Goal: Find contact information: Find contact information

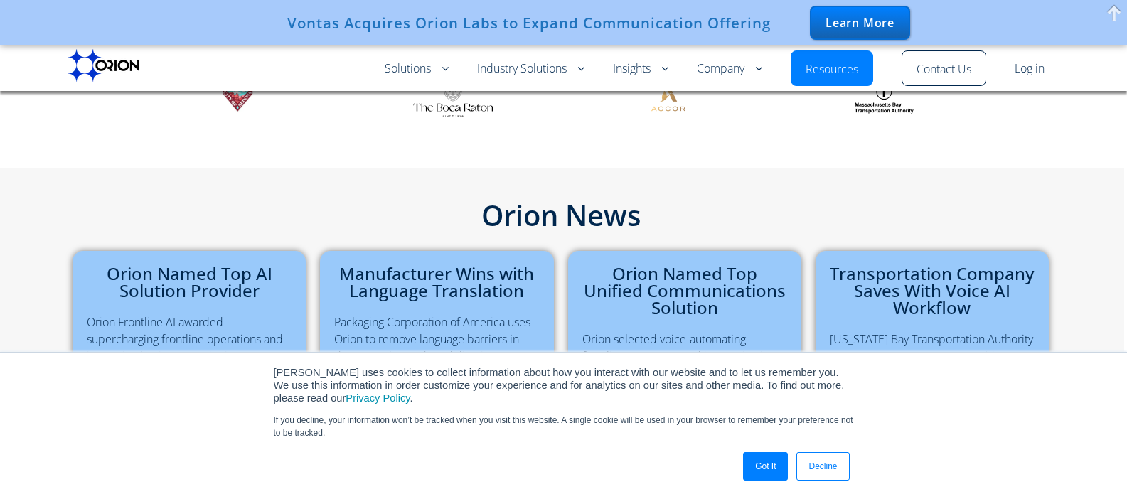
scroll to position [3928, 0]
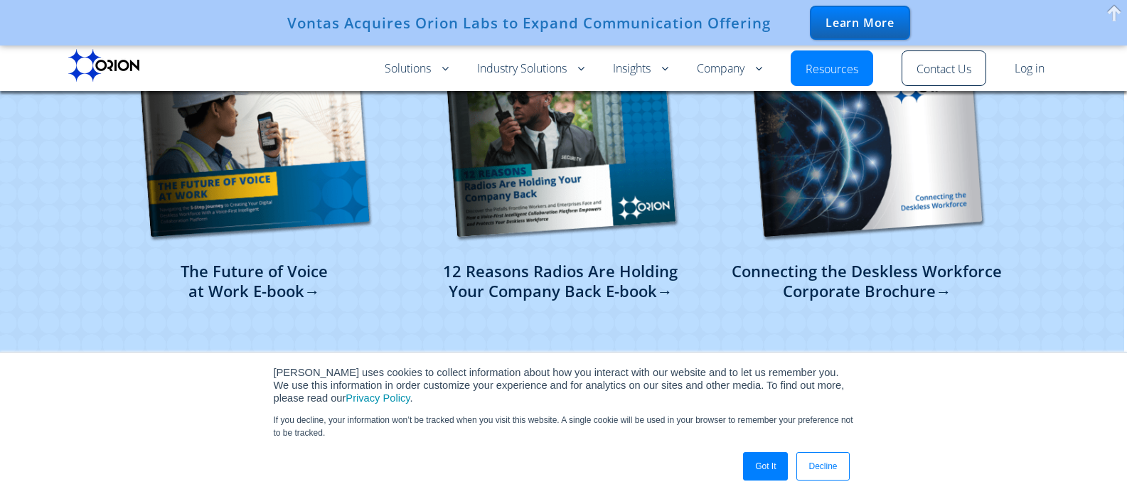
drag, startPoint x: 756, startPoint y: 459, endPoint x: 719, endPoint y: 393, distance: 75.1
click at [756, 459] on link "Got It" at bounding box center [765, 466] width 45 height 28
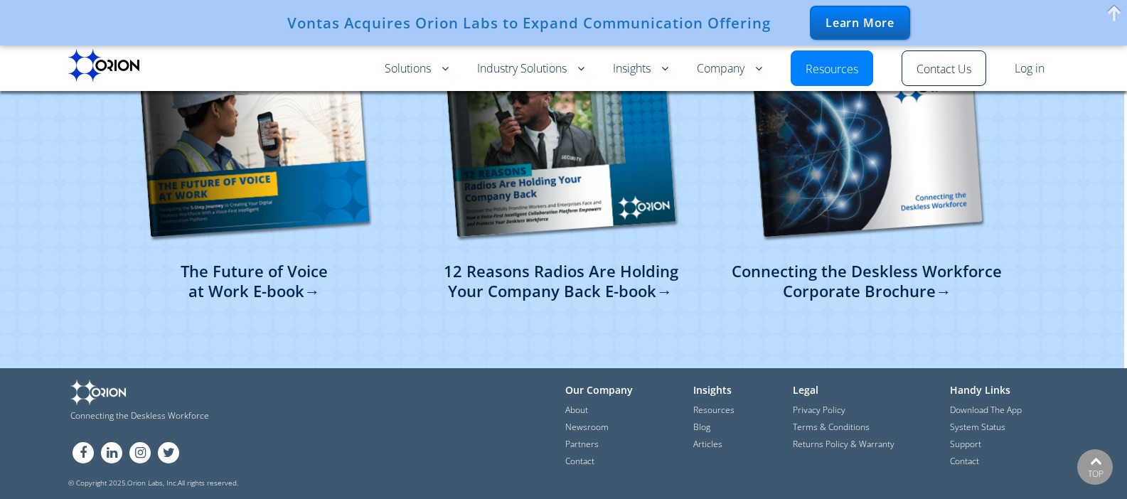
scroll to position [3581, 0]
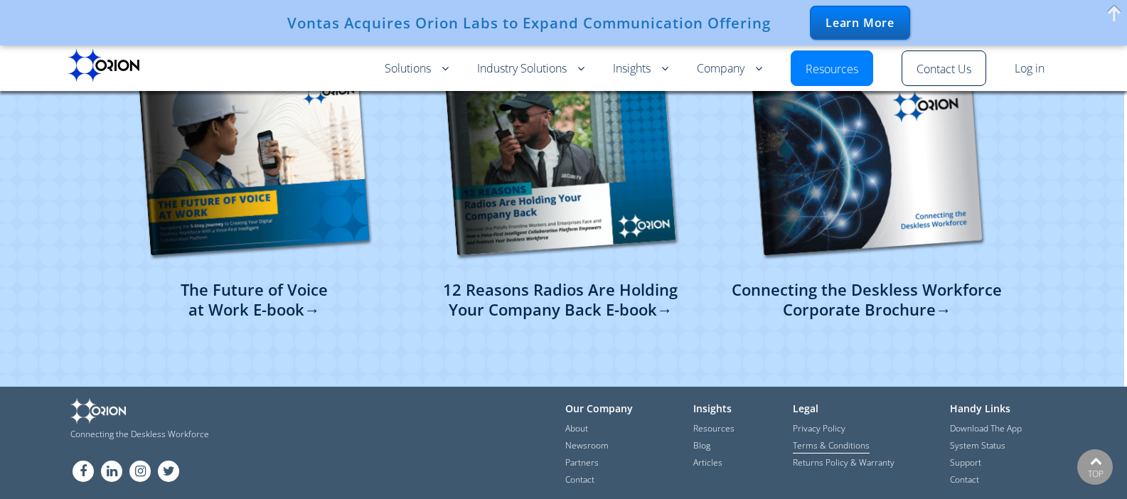
drag, startPoint x: 830, startPoint y: 425, endPoint x: 781, endPoint y: 419, distance: 49.4
click at [963, 473] on link "Contact" at bounding box center [964, 480] width 29 height 14
